Goal: Task Accomplishment & Management: Complete application form

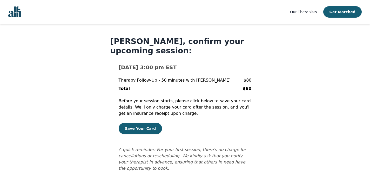
scroll to position [6, 0]
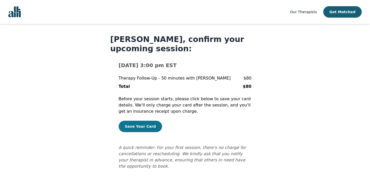
click at [150, 124] on button "Save Your Card" at bounding box center [141, 126] width 44 height 11
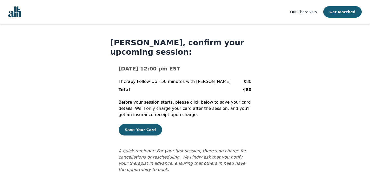
scroll to position [6, 0]
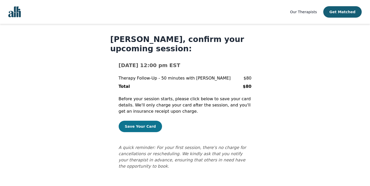
click at [149, 127] on button "Save Your Card" at bounding box center [141, 126] width 44 height 11
